Goal: Information Seeking & Learning: Learn about a topic

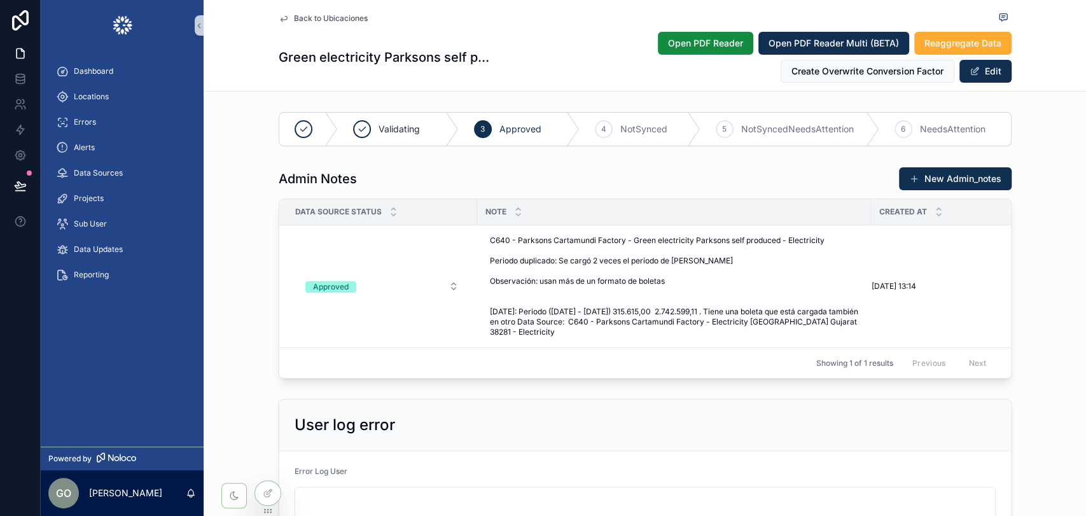
click at [1050, 277] on div "Admin Notes New Admin_notes Data Source Status Note Created at Approved C640 - …" at bounding box center [645, 273] width 883 height 222
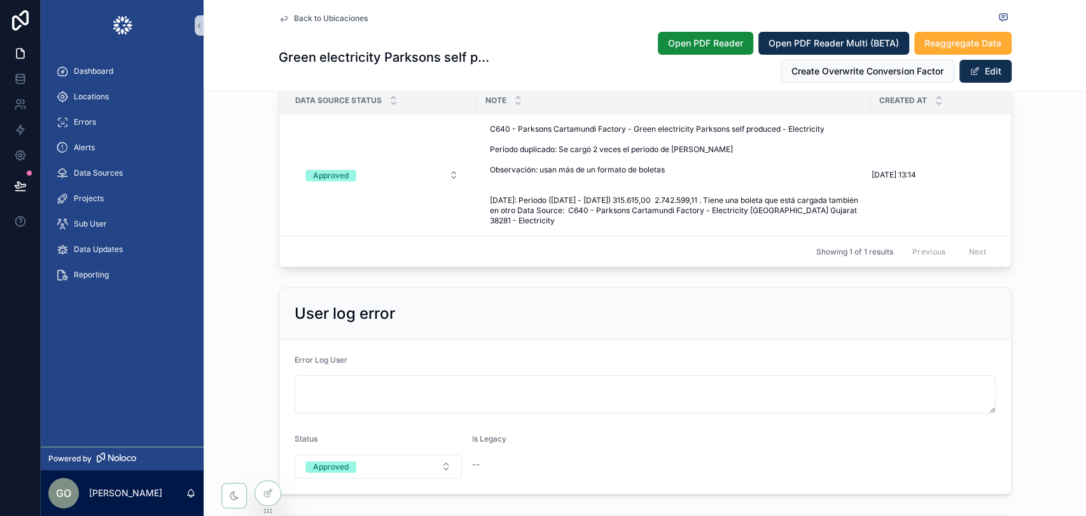
scroll to position [71, 0]
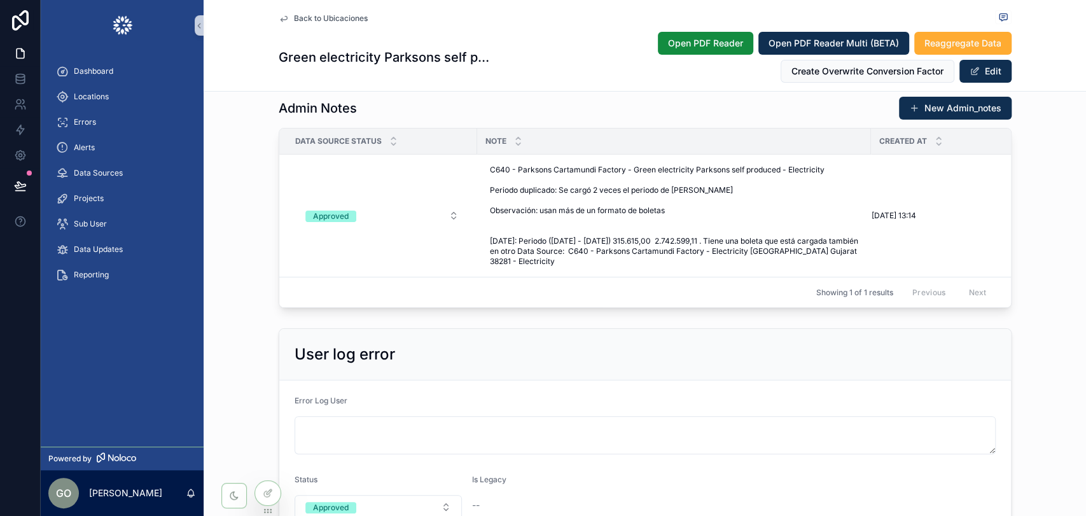
click at [1049, 363] on div "User log error Error Log User Status Approved Is Legacy --" at bounding box center [645, 431] width 883 height 217
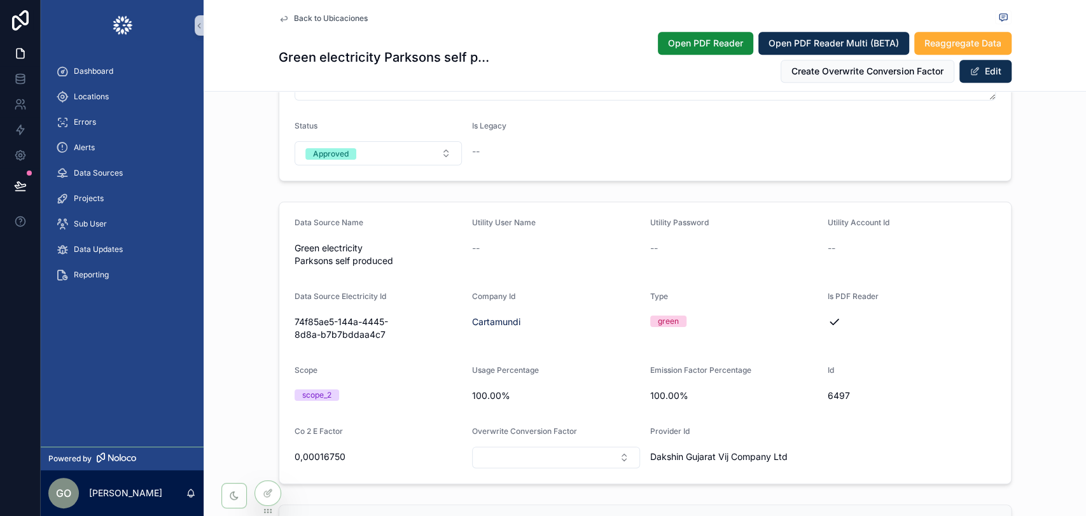
scroll to position [424, 0]
click at [96, 93] on span "Locations" at bounding box center [91, 97] width 35 height 10
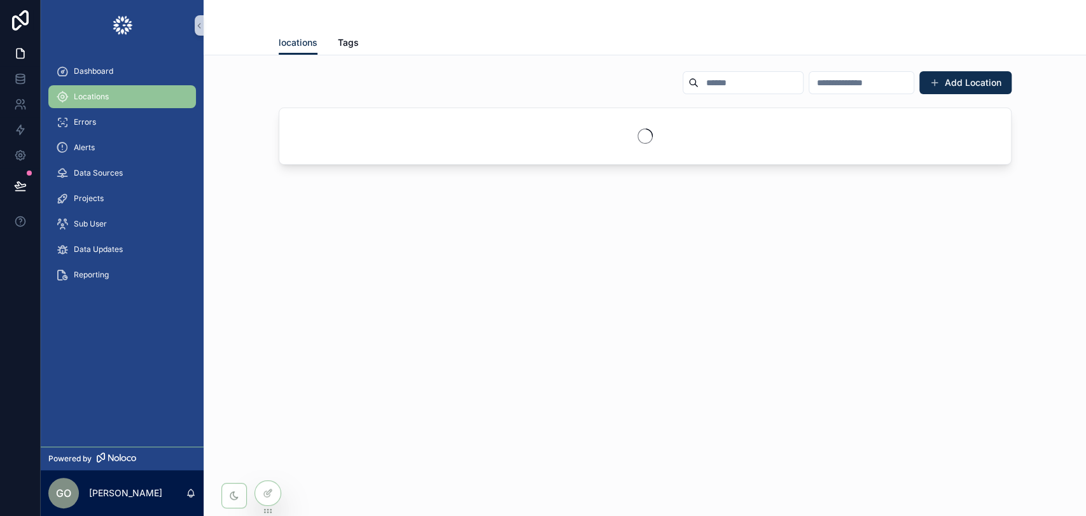
click at [699, 74] on input "scrollable content" at bounding box center [751, 83] width 104 height 18
paste input "**********"
type input "**********"
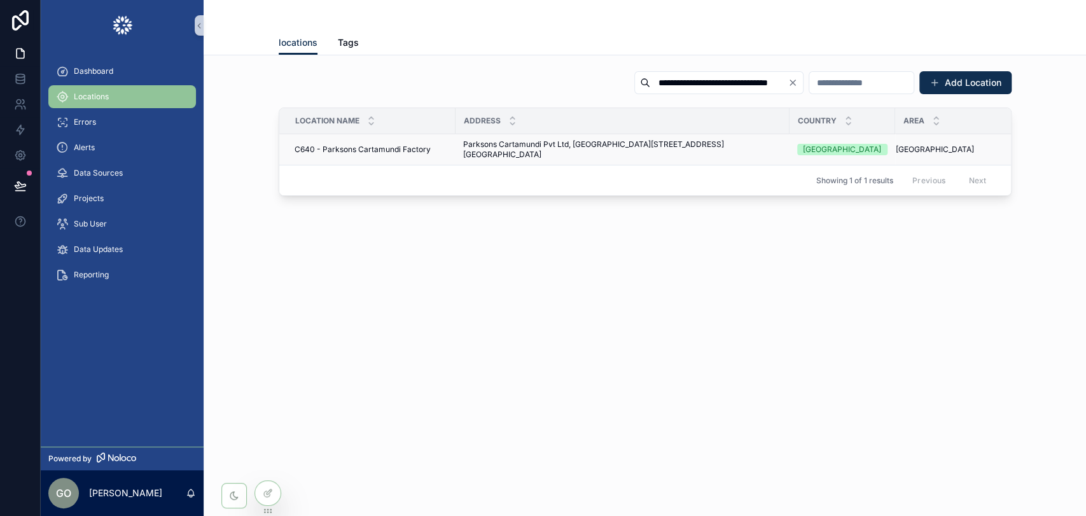
click at [526, 143] on span "Parksons Cartamundi Pvt Ltd, [GEOGRAPHIC_DATA][STREET_ADDRESS][GEOGRAPHIC_DATA]" at bounding box center [622, 149] width 319 height 20
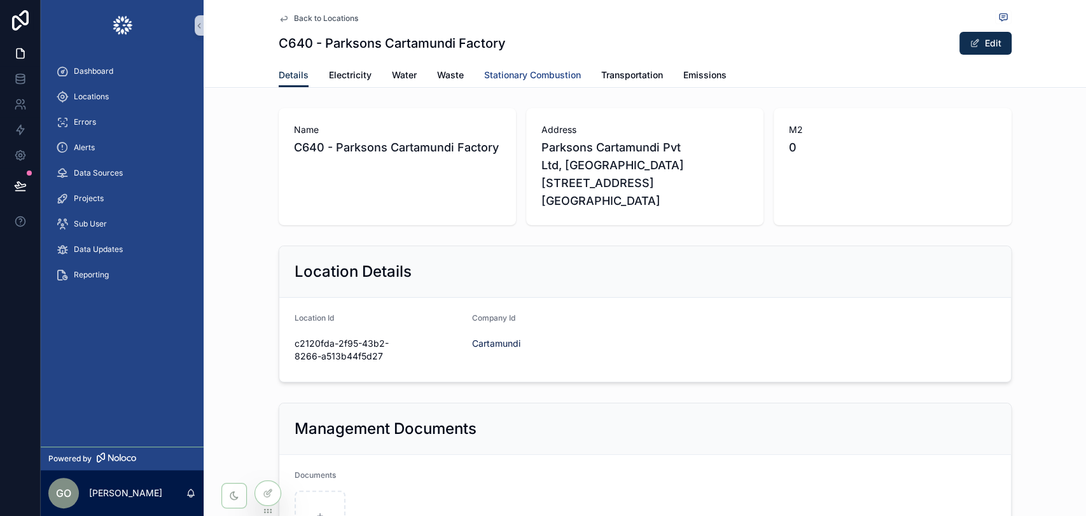
click at [512, 74] on span "Stationary Combustion" at bounding box center [532, 75] width 97 height 13
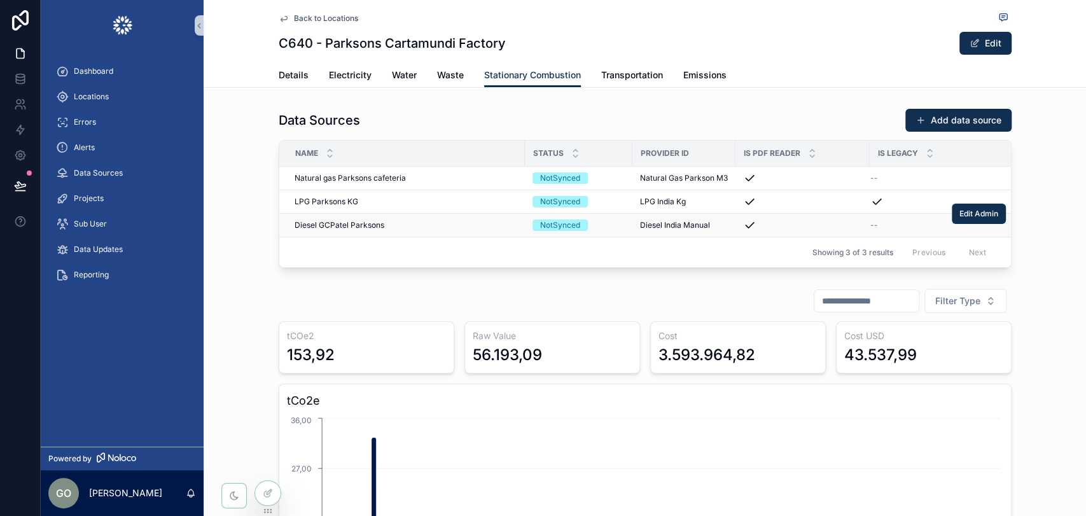
click at [336, 225] on span "Diesel GCPatel Parksons" at bounding box center [340, 225] width 90 height 10
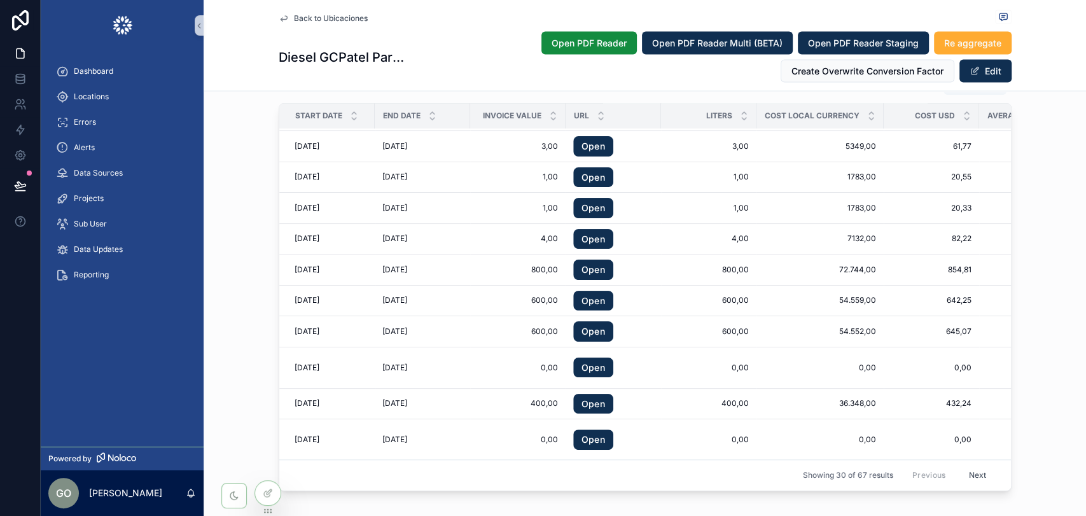
scroll to position [1761, 0]
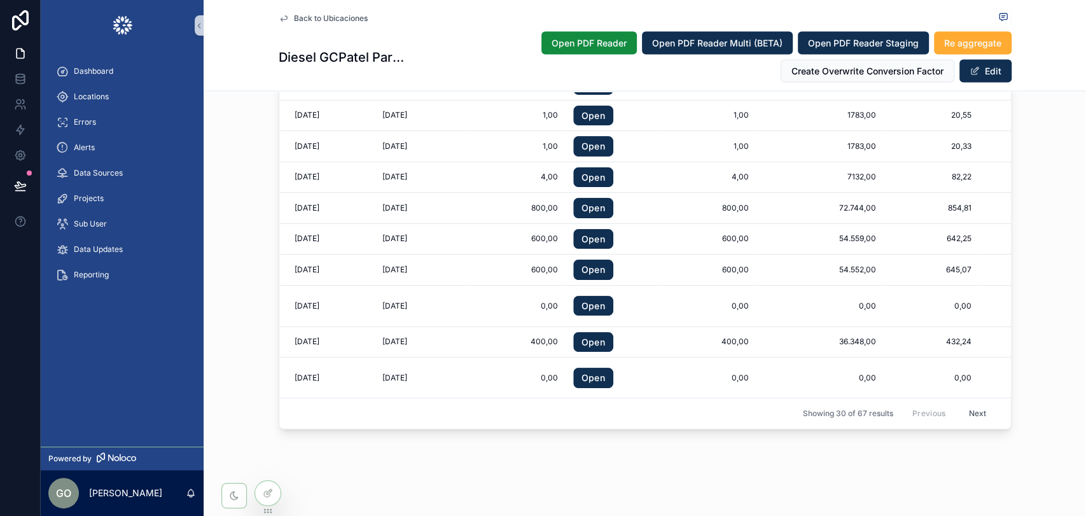
click at [960, 405] on button "Next" at bounding box center [978, 414] width 36 height 20
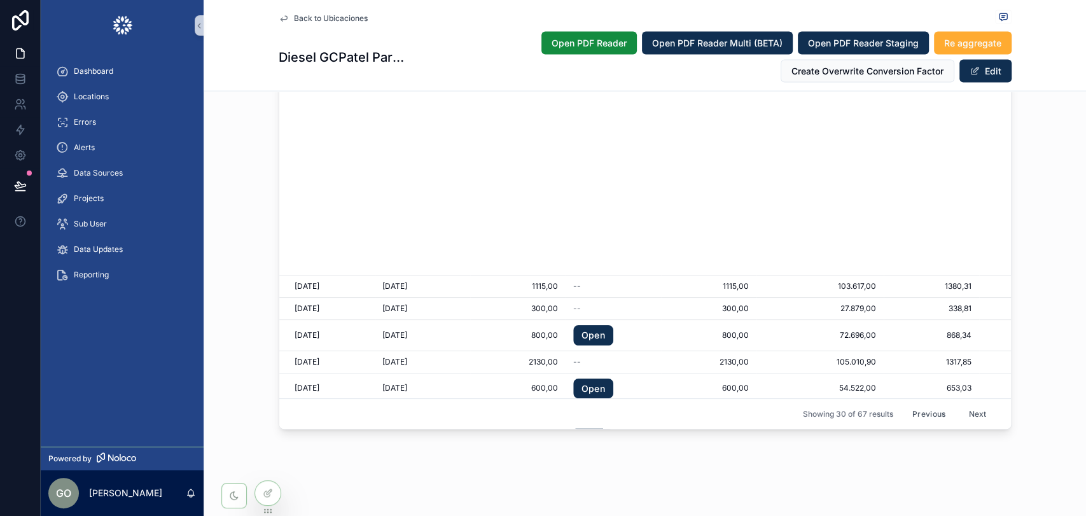
scroll to position [479, 0]
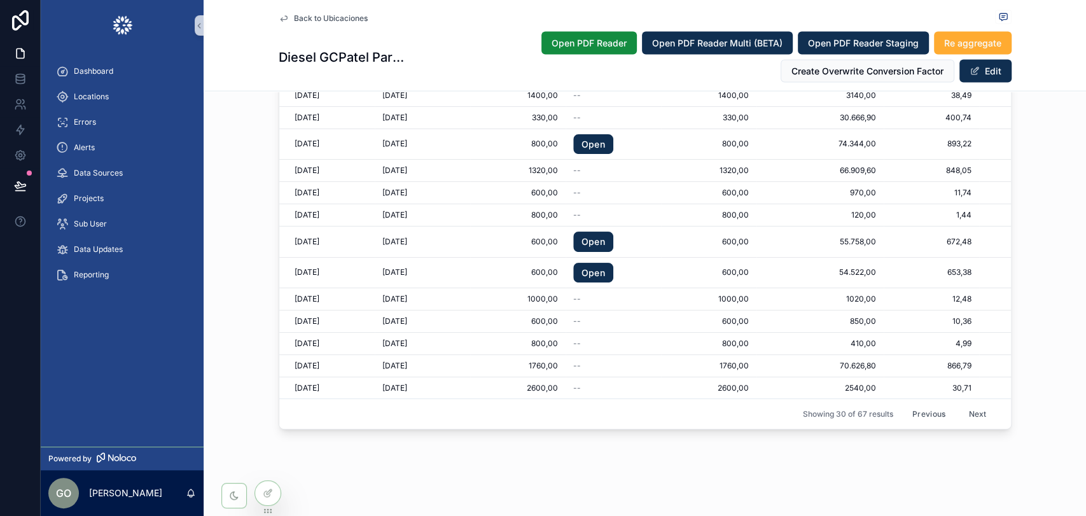
click at [965, 404] on button "Next" at bounding box center [978, 414] width 36 height 20
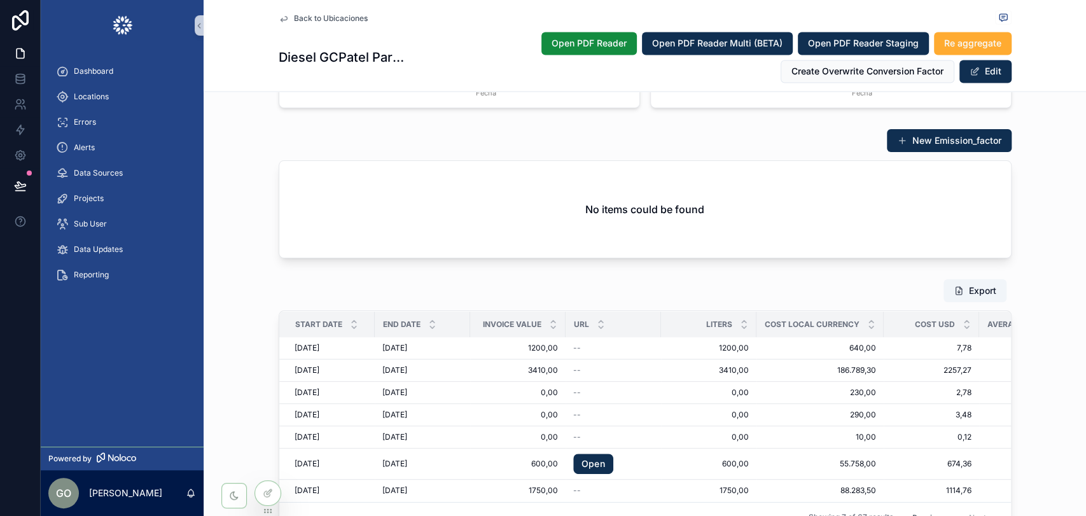
scroll to position [1603, 0]
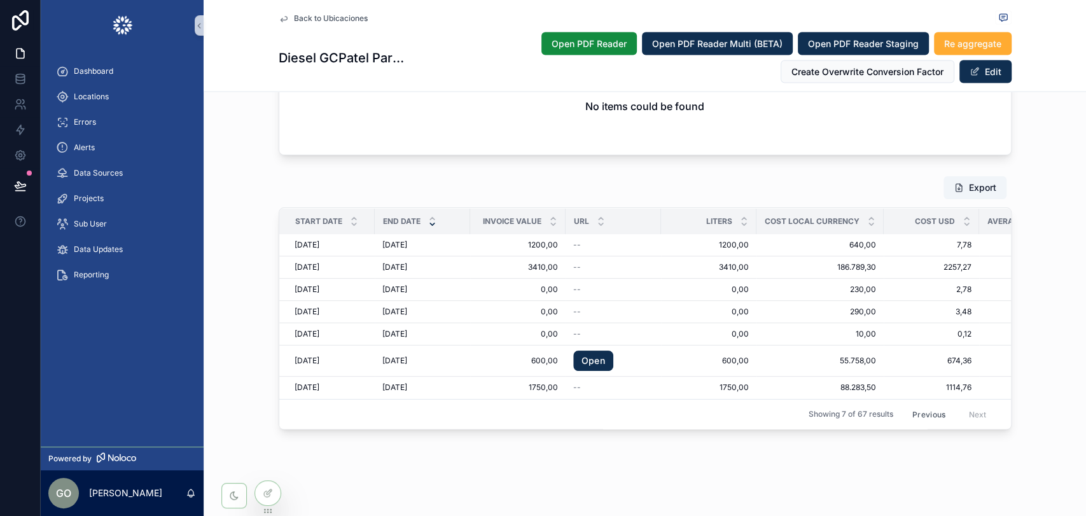
click at [428, 220] on icon "scrollable content" at bounding box center [432, 224] width 8 height 8
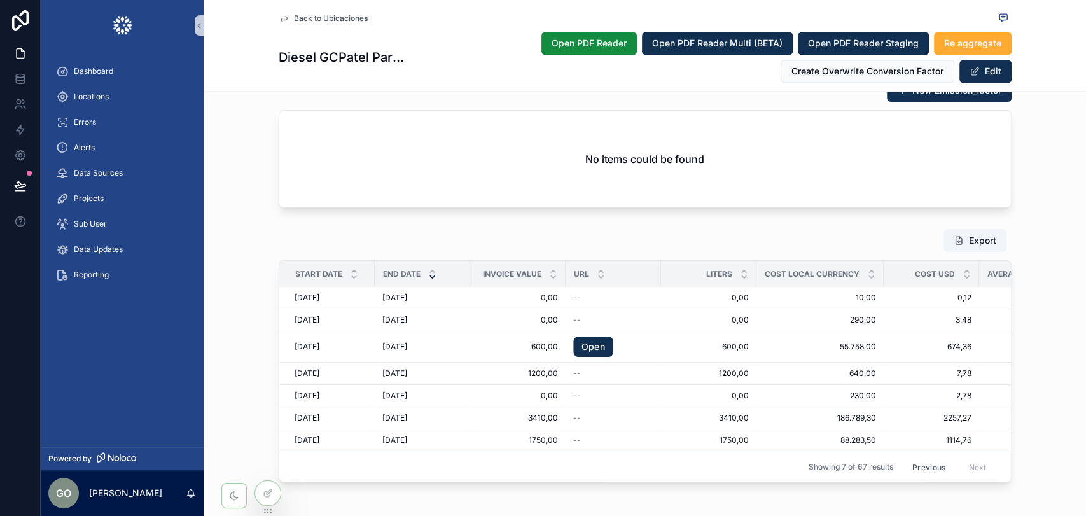
scroll to position [1603, 0]
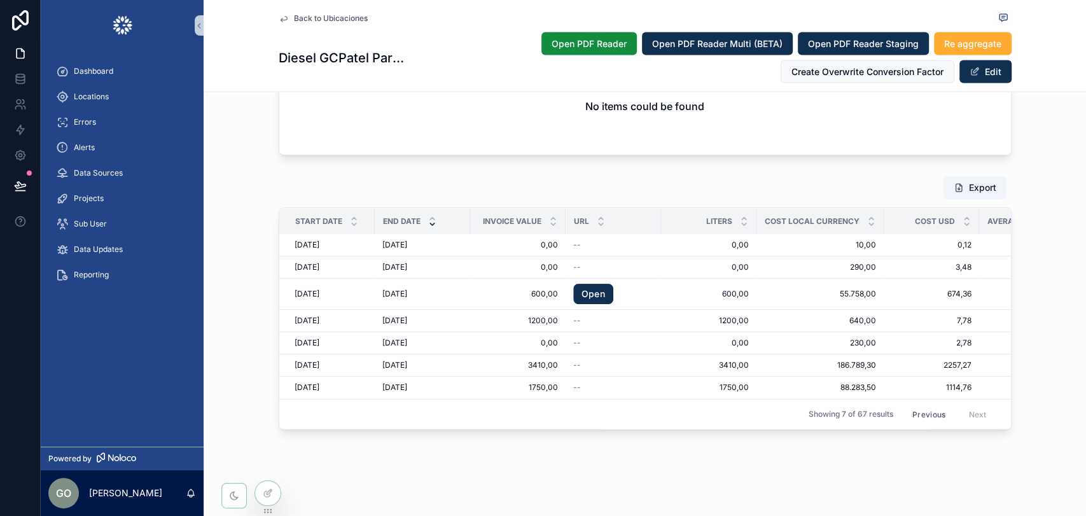
click at [967, 404] on div "Previous Next" at bounding box center [950, 414] width 92 height 20
click at [823, 409] on span "Showing 7 of 67 results" at bounding box center [851, 414] width 85 height 10
click at [932, 404] on button "Previous" at bounding box center [929, 414] width 51 height 20
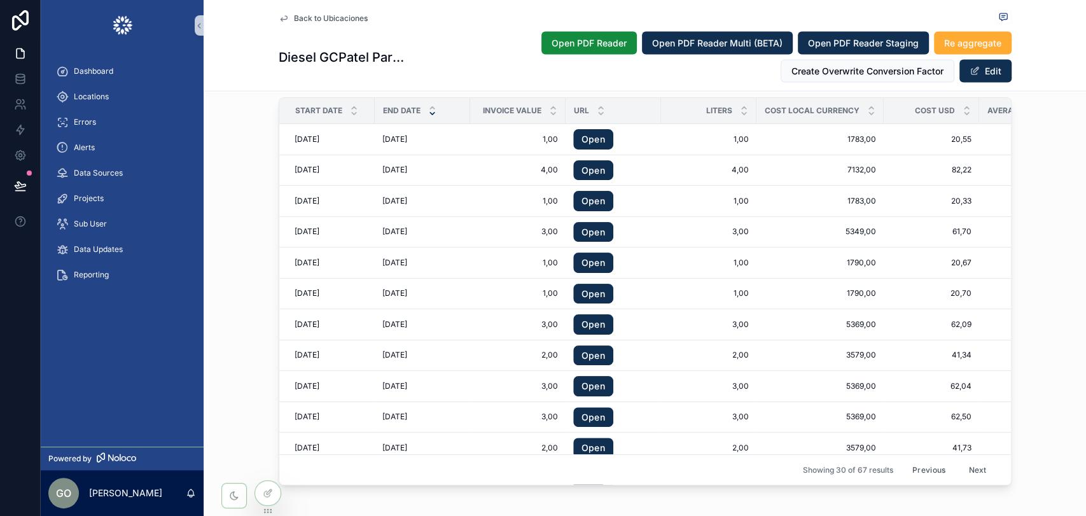
scroll to position [1675, 0]
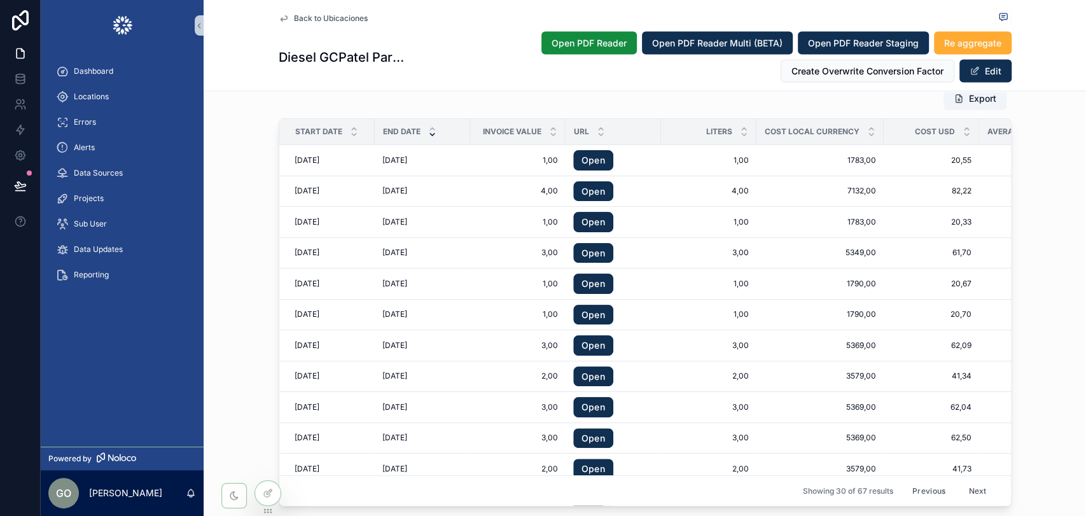
click at [909, 488] on button "Previous" at bounding box center [929, 491] width 51 height 20
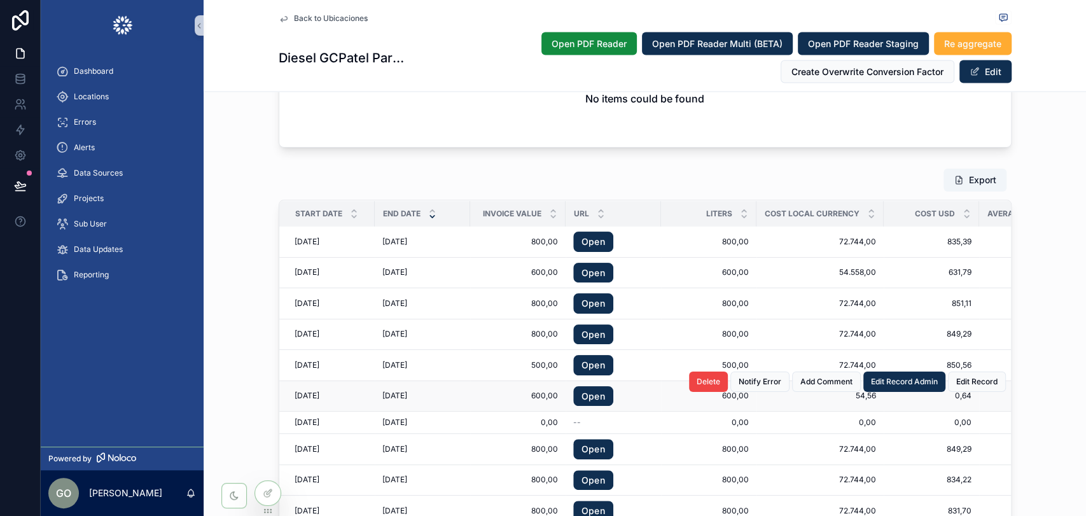
scroll to position [1533, 0]
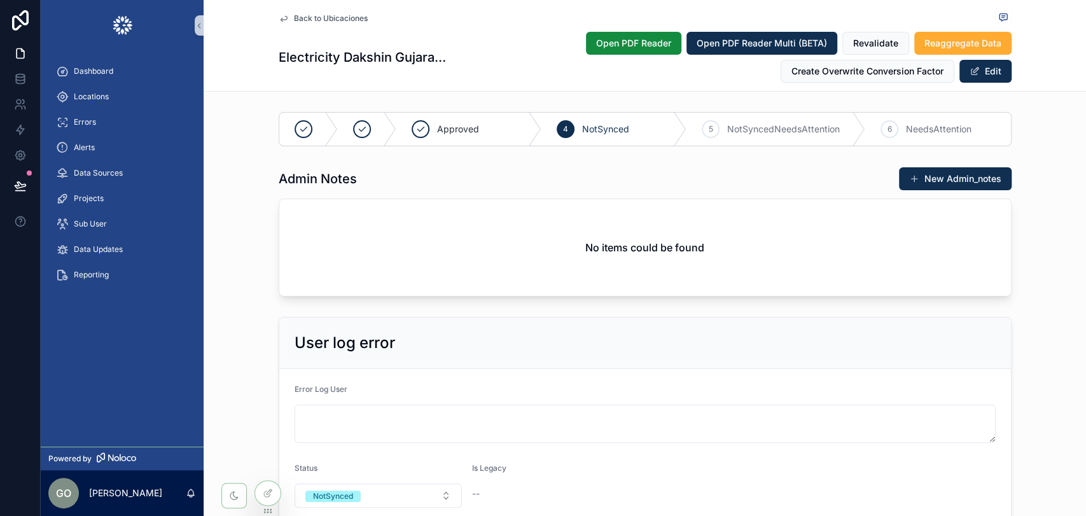
click at [1072, 258] on div "Admin Notes New Admin_notes No items could be found" at bounding box center [645, 232] width 883 height 140
click at [103, 94] on span "Locations" at bounding box center [91, 97] width 35 height 10
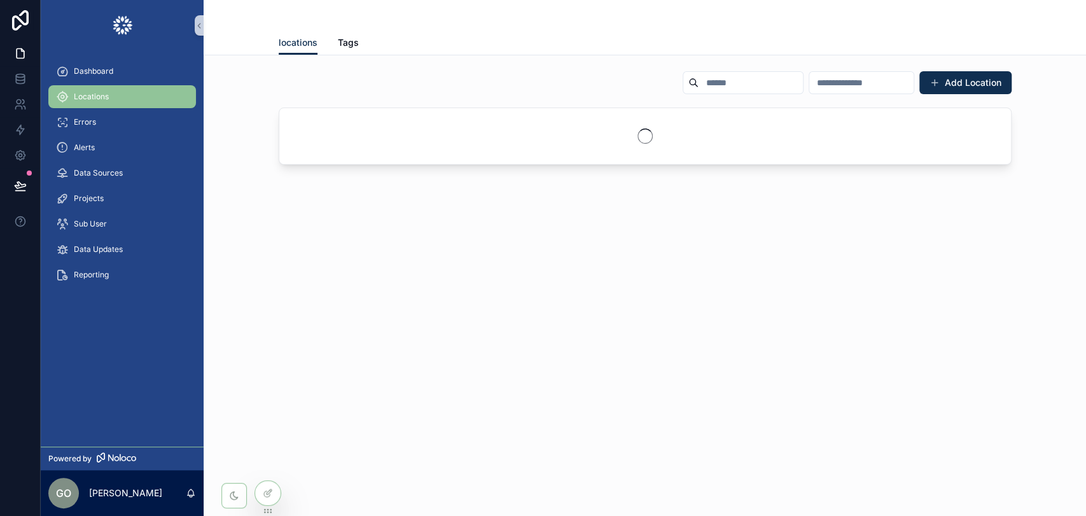
click at [699, 82] on input "scrollable content" at bounding box center [751, 83] width 104 height 18
paste input "**********"
type input "**********"
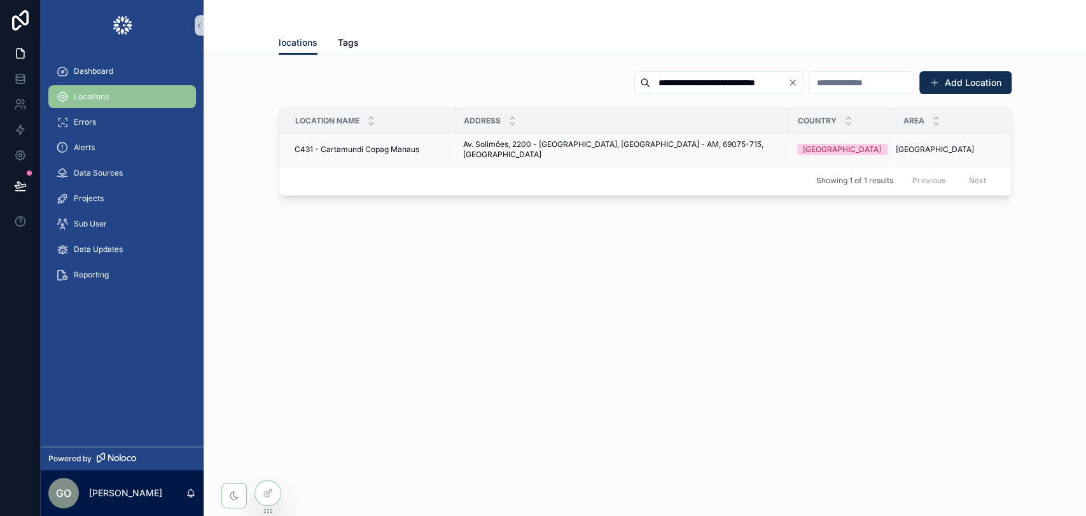
click at [596, 142] on span "Av. Solimões, 2200 - Mauazinho, Manaus - AM, 69075-715, Brazil" at bounding box center [622, 149] width 319 height 20
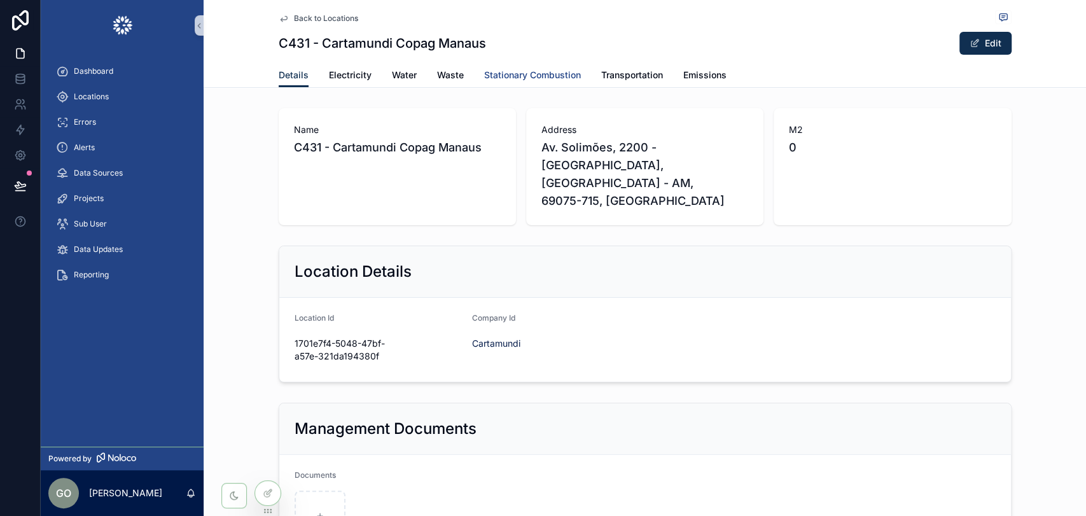
click at [545, 73] on span "Stationary Combustion" at bounding box center [532, 75] width 97 height 13
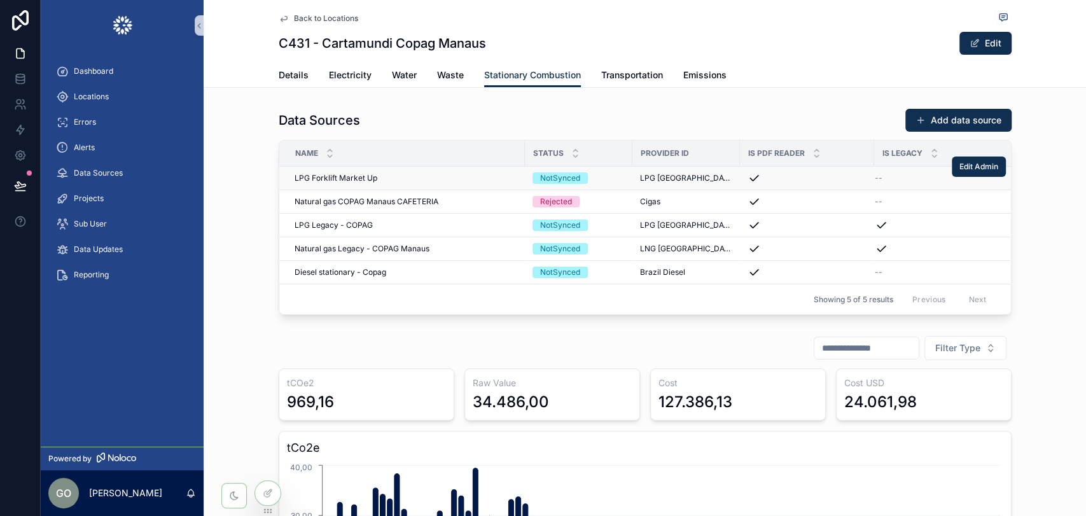
click at [346, 176] on span "LPG Forklift Market Up" at bounding box center [336, 178] width 83 height 10
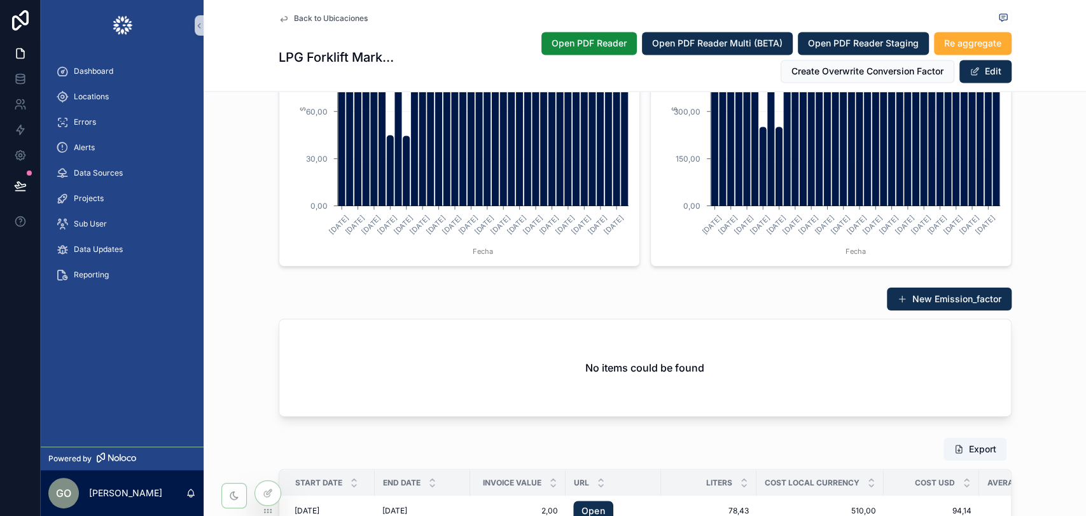
scroll to position [1273, 0]
